Goal: Task Accomplishment & Management: Manage account settings

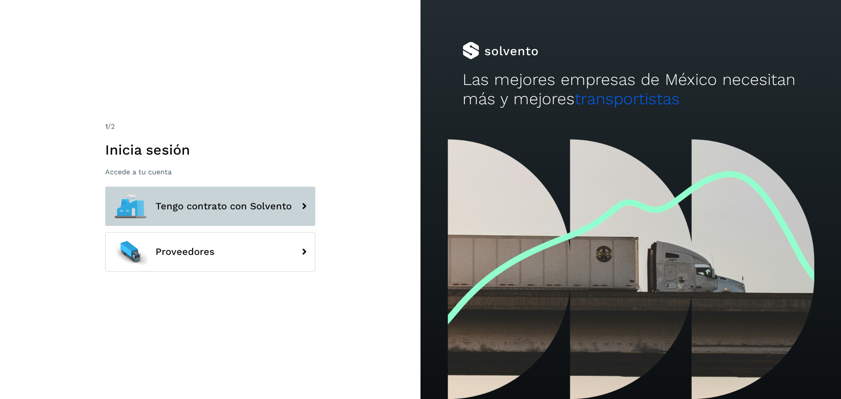
click at [203, 209] on span "Tengo contrato con Solvento" at bounding box center [224, 206] width 136 height 11
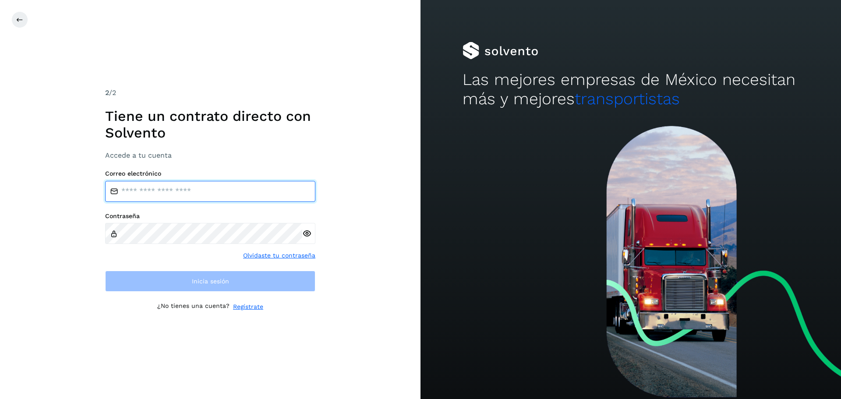
click at [152, 199] on input "email" at bounding box center [210, 191] width 210 height 21
type input "**********"
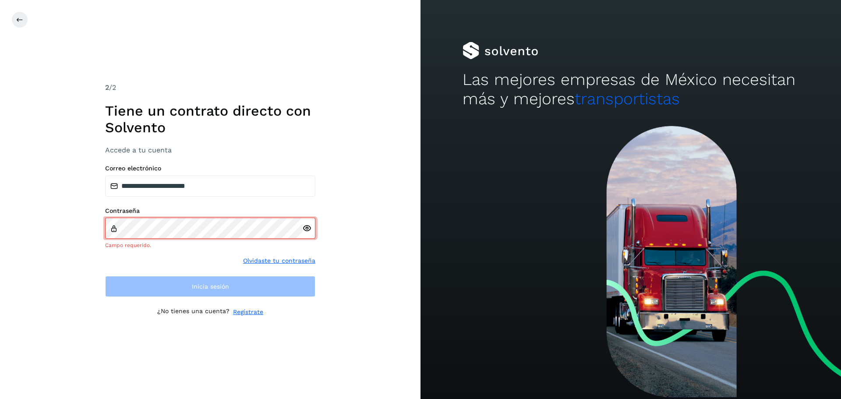
drag, startPoint x: 76, startPoint y: 218, endPoint x: 87, endPoint y: 227, distance: 13.7
click at [76, 218] on div "**********" at bounding box center [210, 199] width 421 height 399
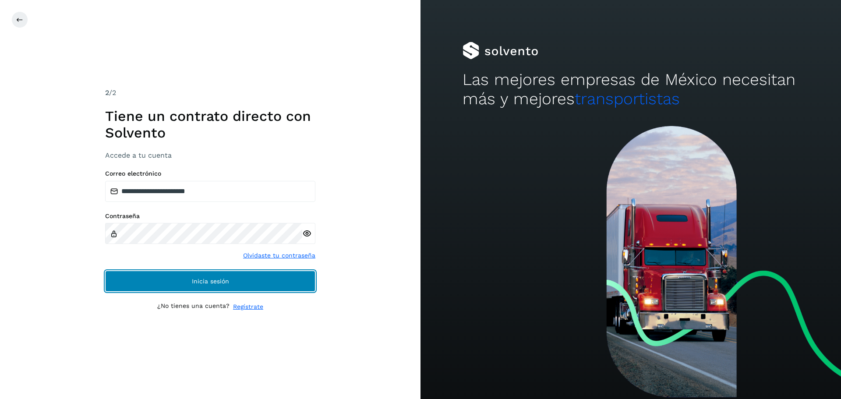
click at [142, 278] on button "Inicia sesión" at bounding box center [210, 281] width 210 height 21
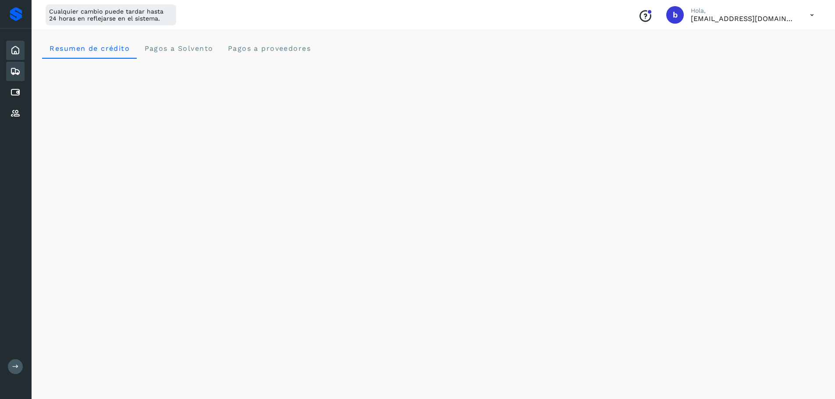
click at [16, 76] on icon at bounding box center [15, 71] width 11 height 11
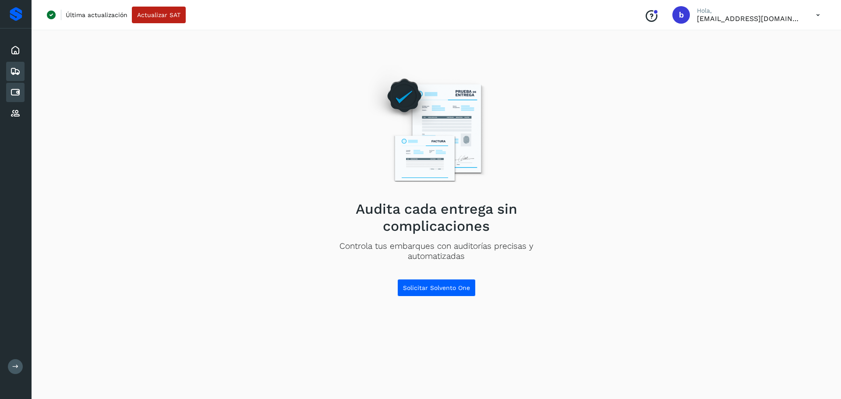
click at [14, 91] on icon at bounding box center [15, 92] width 11 height 11
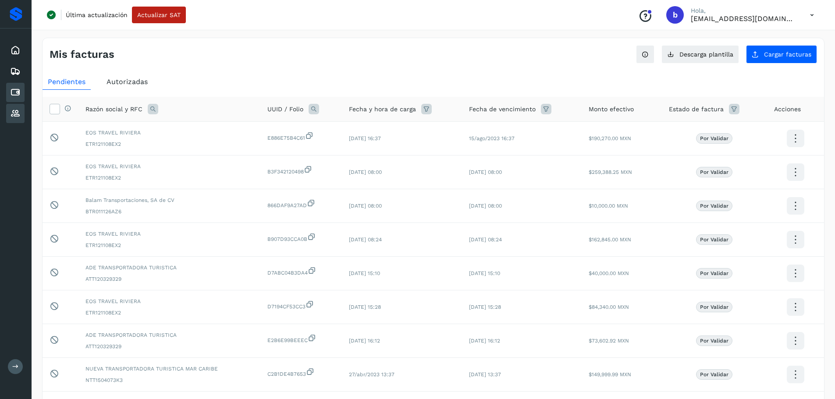
click at [16, 114] on icon at bounding box center [15, 113] width 11 height 11
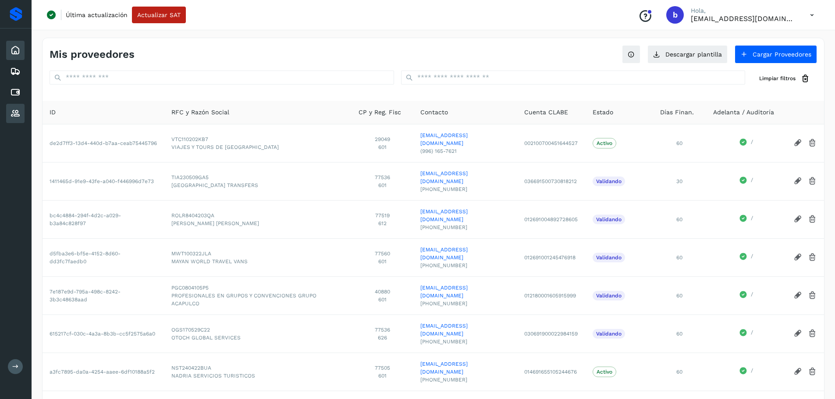
click at [20, 46] on div "Inicio" at bounding box center [15, 50] width 18 height 19
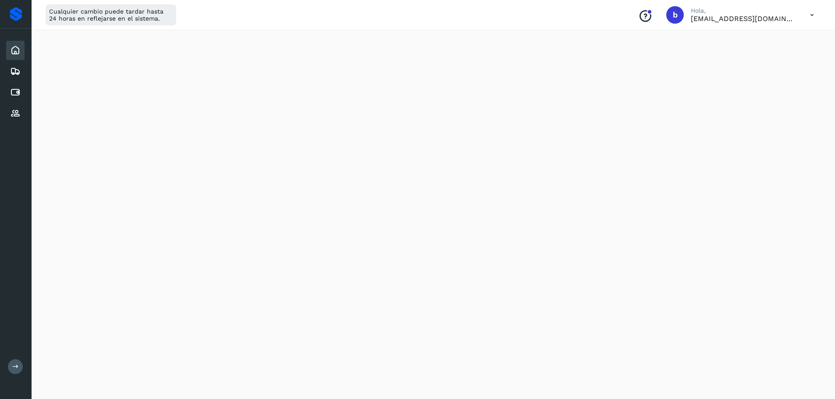
scroll to position [448, 0]
